Goal: Information Seeking & Learning: Learn about a topic

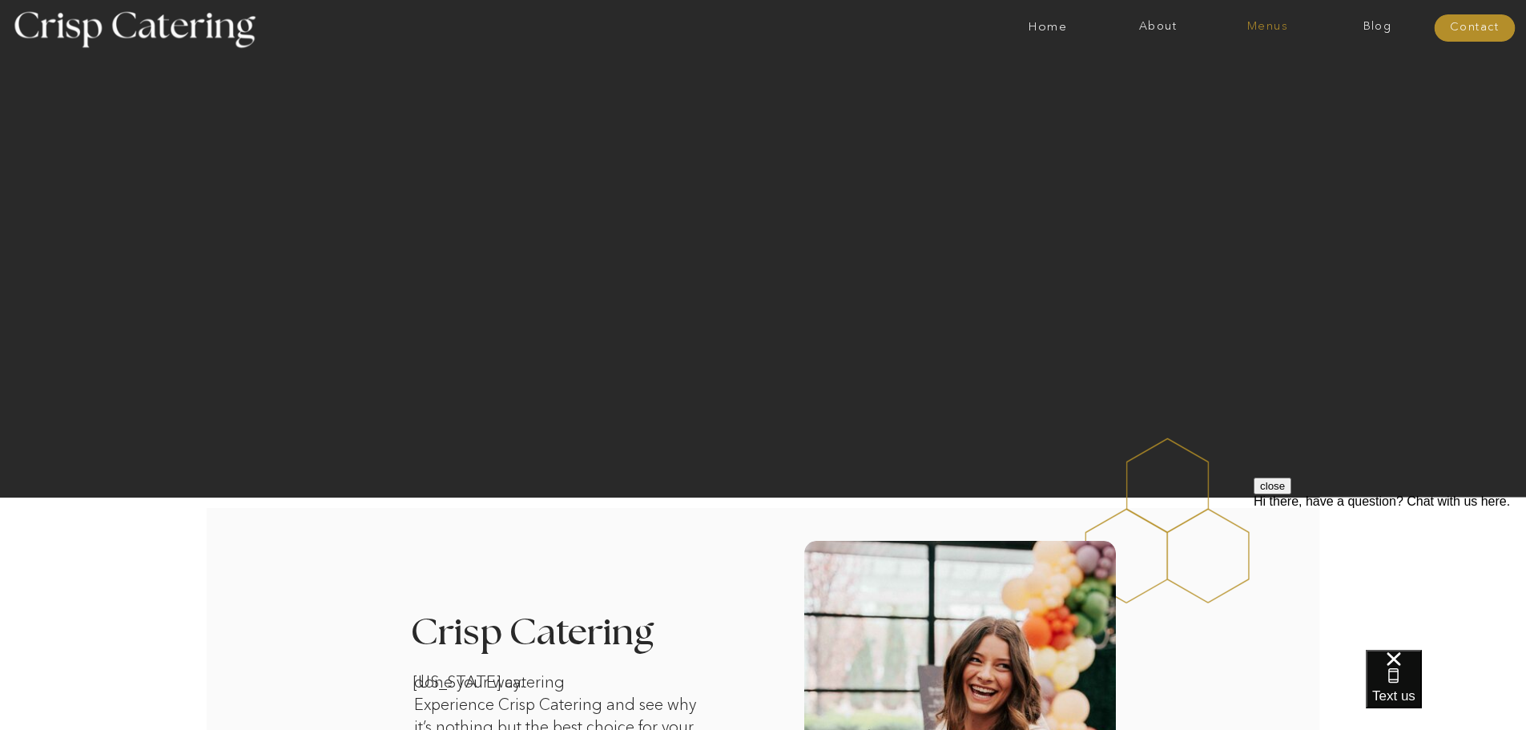
click at [1268, 21] on nav "Menus" at bounding box center [1268, 28] width 110 height 16
click at [1271, 67] on nav "Summer (Mar-Aug)" at bounding box center [1272, 72] width 143 height 15
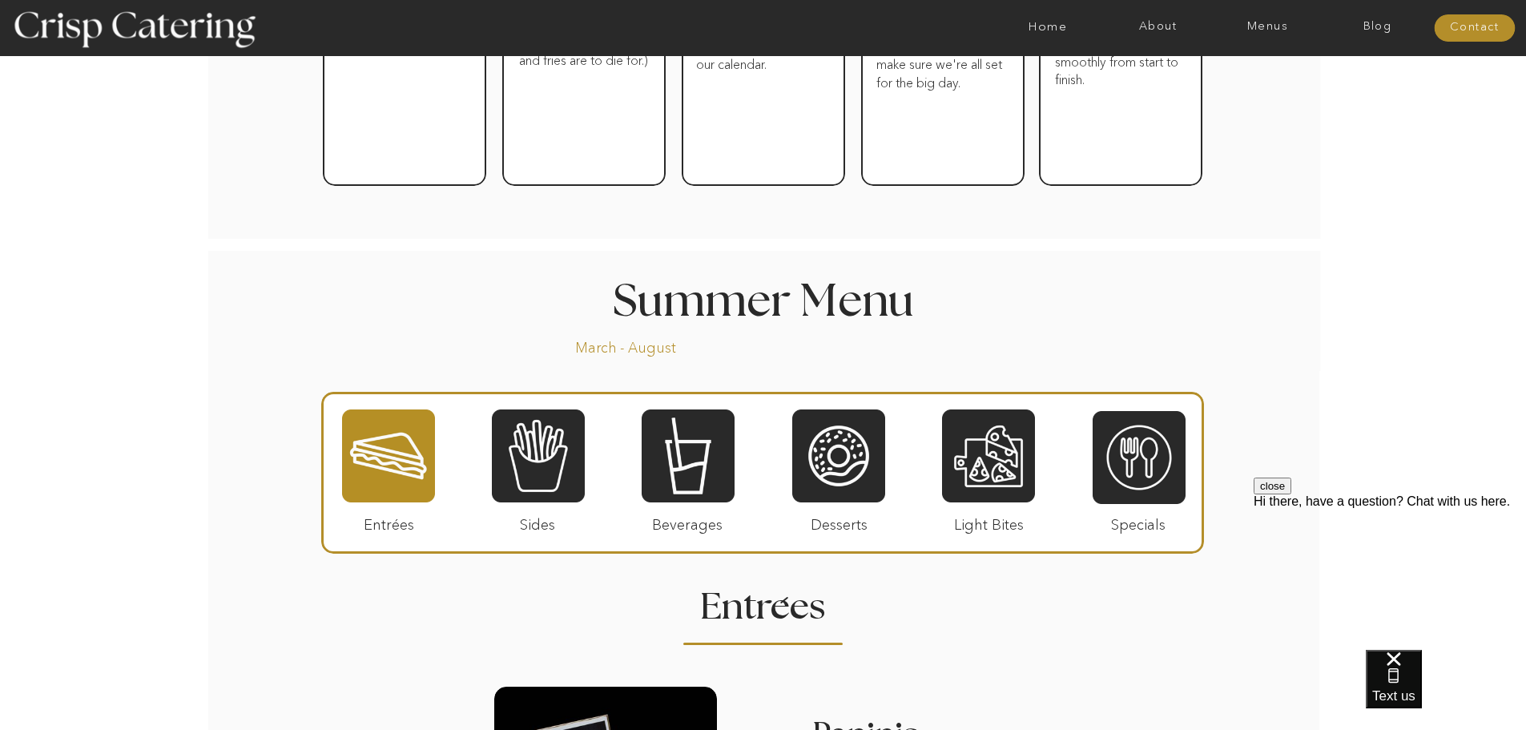
scroll to position [1122, 0]
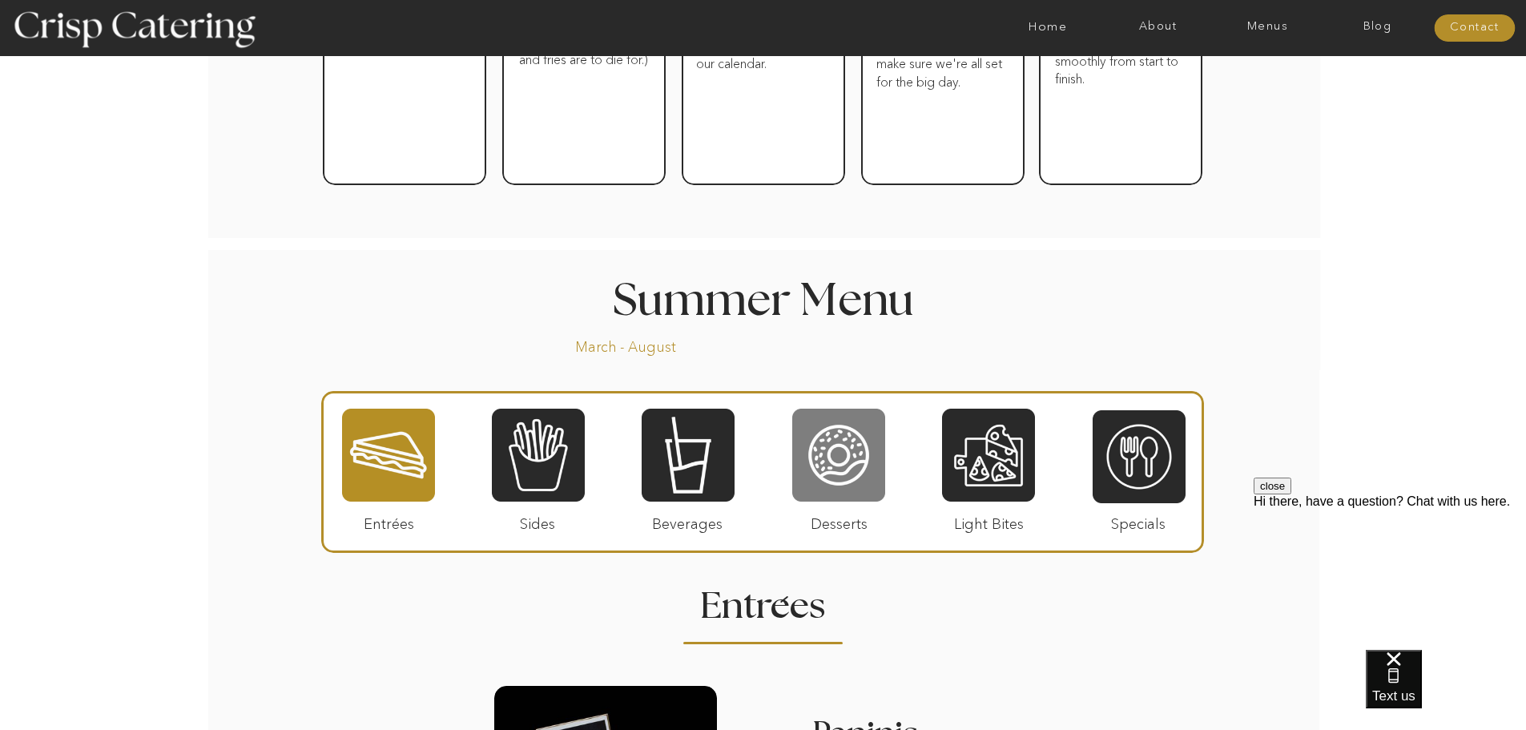
click at [853, 465] on div at bounding box center [838, 455] width 93 height 96
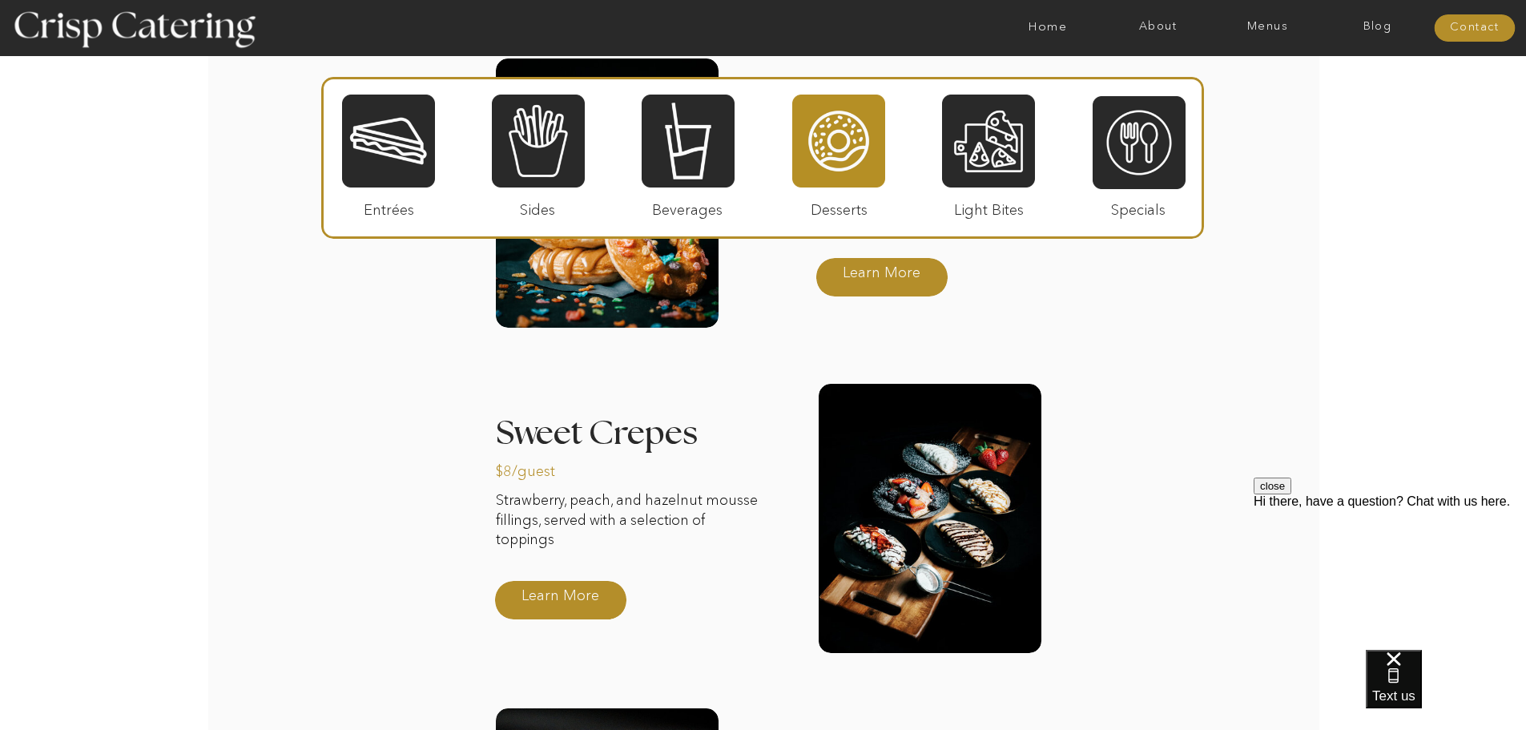
scroll to position [1843, 0]
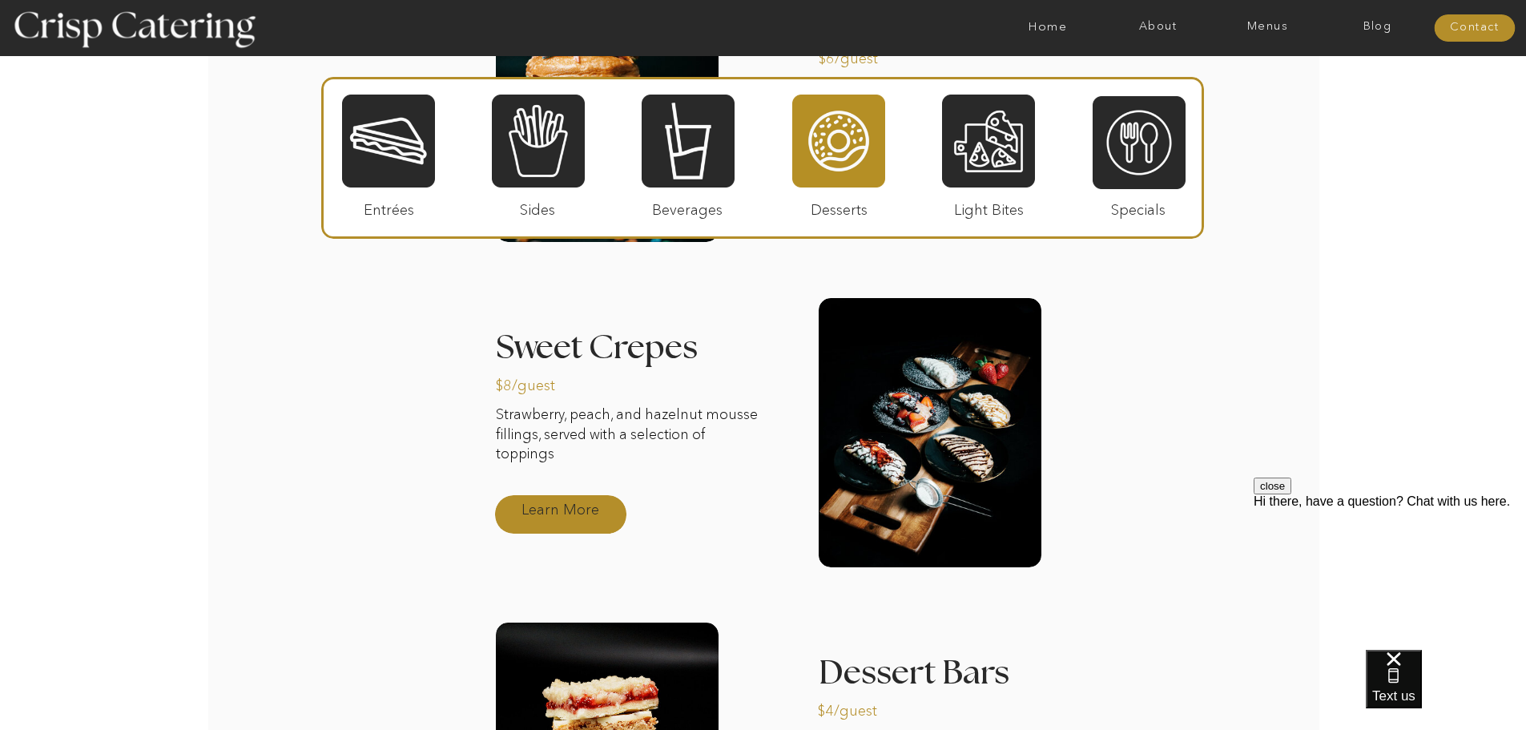
click at [570, 510] on p "Learn More" at bounding box center [560, 510] width 107 height 46
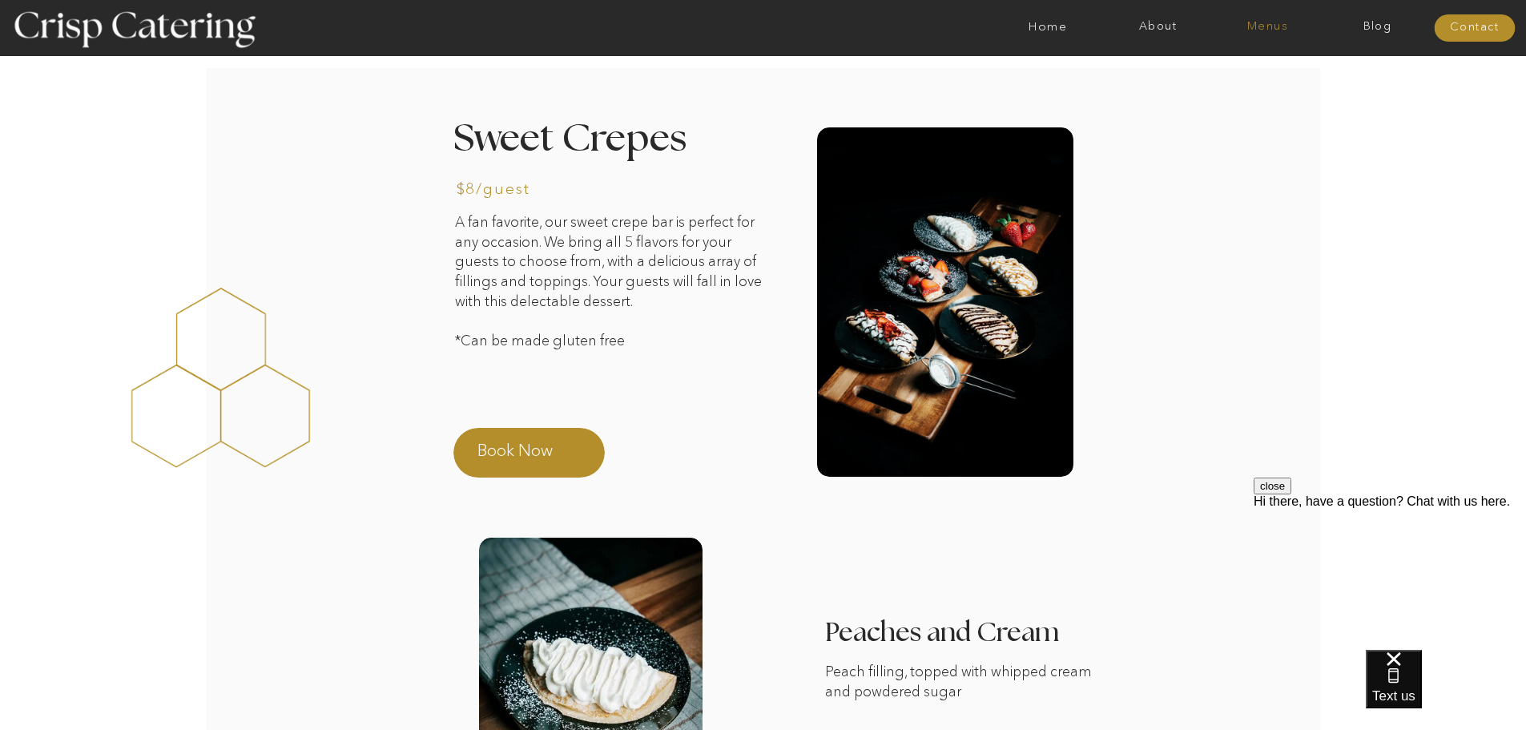
click at [1264, 26] on nav "Menus" at bounding box center [1268, 28] width 110 height 16
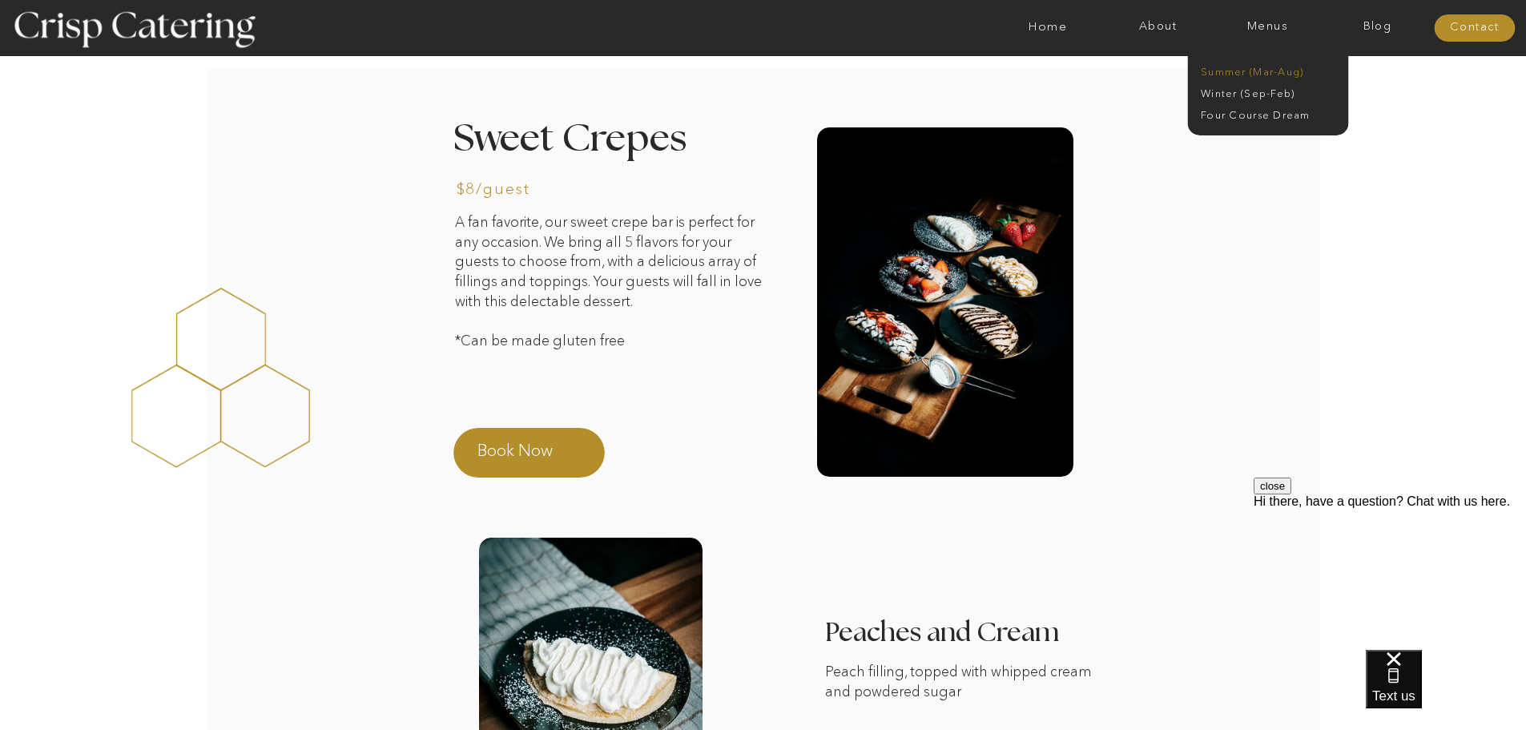
click at [1260, 73] on nav "Summer (Mar-Aug)" at bounding box center [1272, 72] width 143 height 15
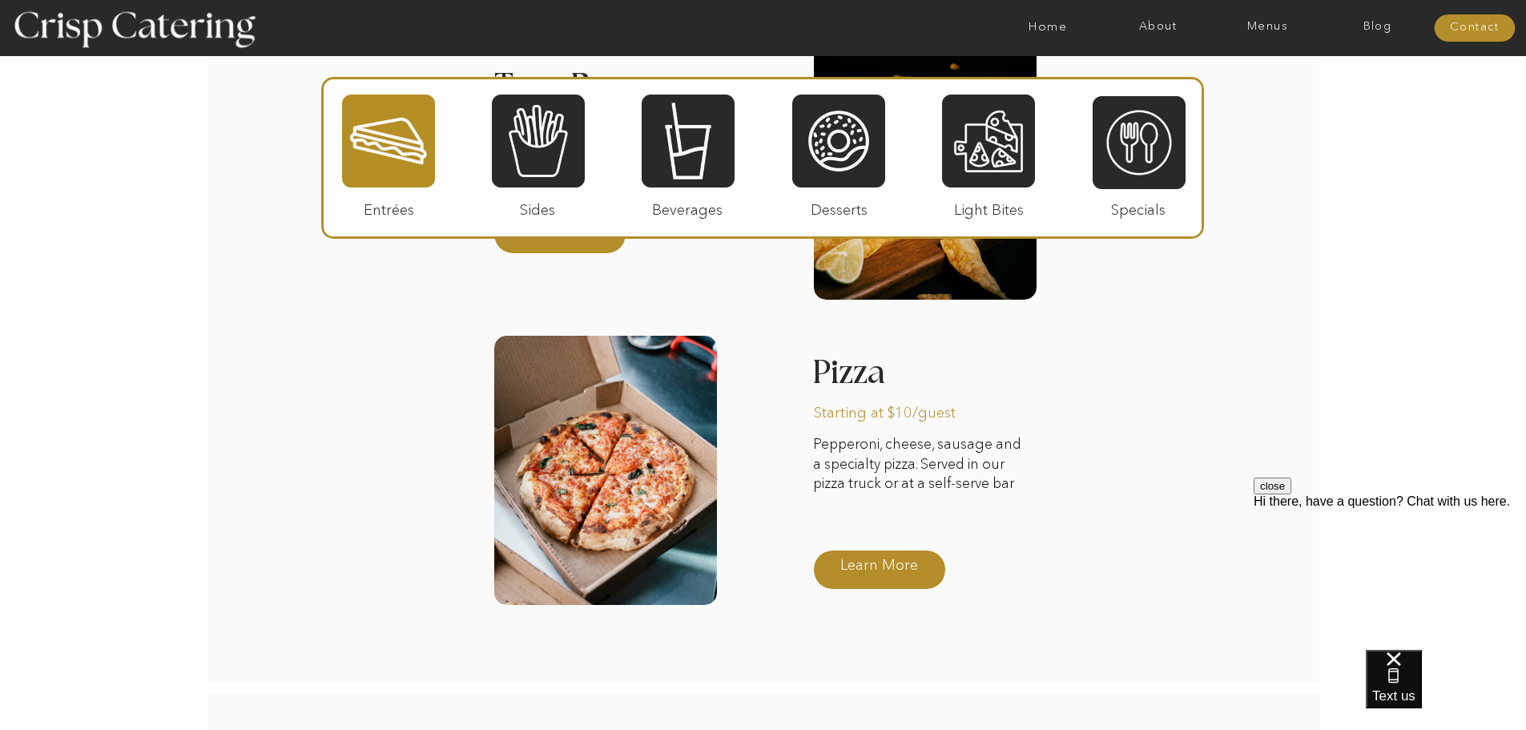
scroll to position [2163, 0]
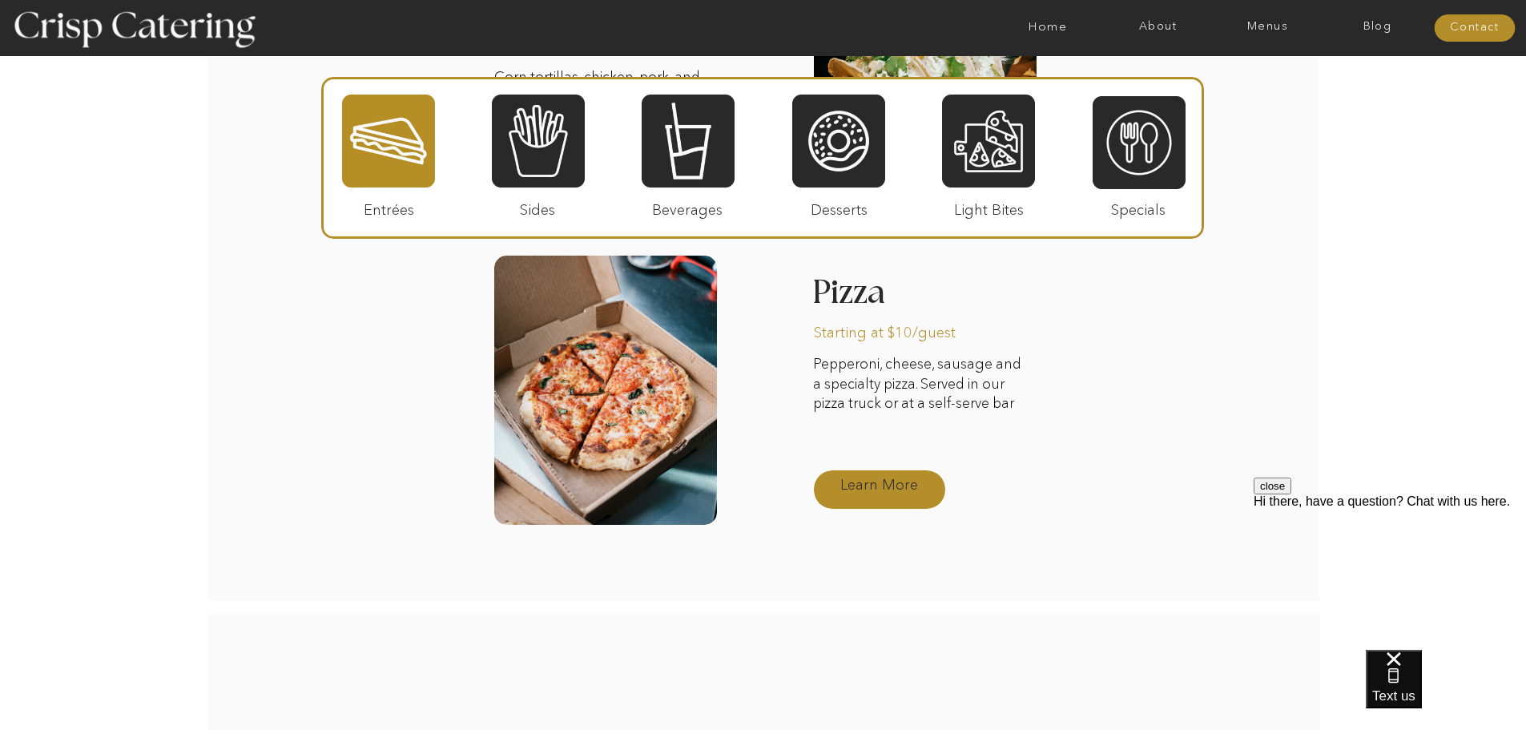
click at [868, 495] on p "Learn More" at bounding box center [879, 485] width 107 height 46
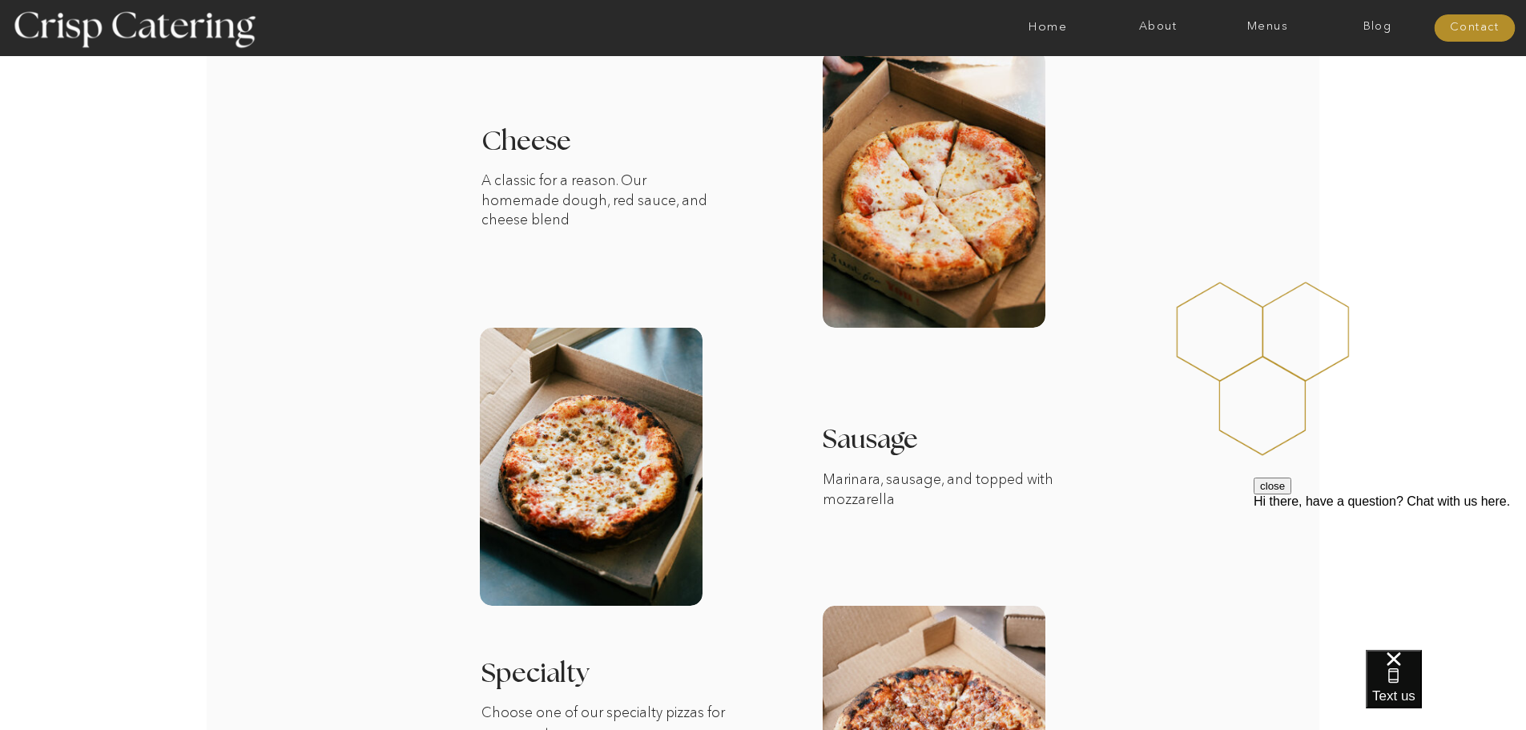
scroll to position [1362, 0]
